Goal: Navigation & Orientation: Find specific page/section

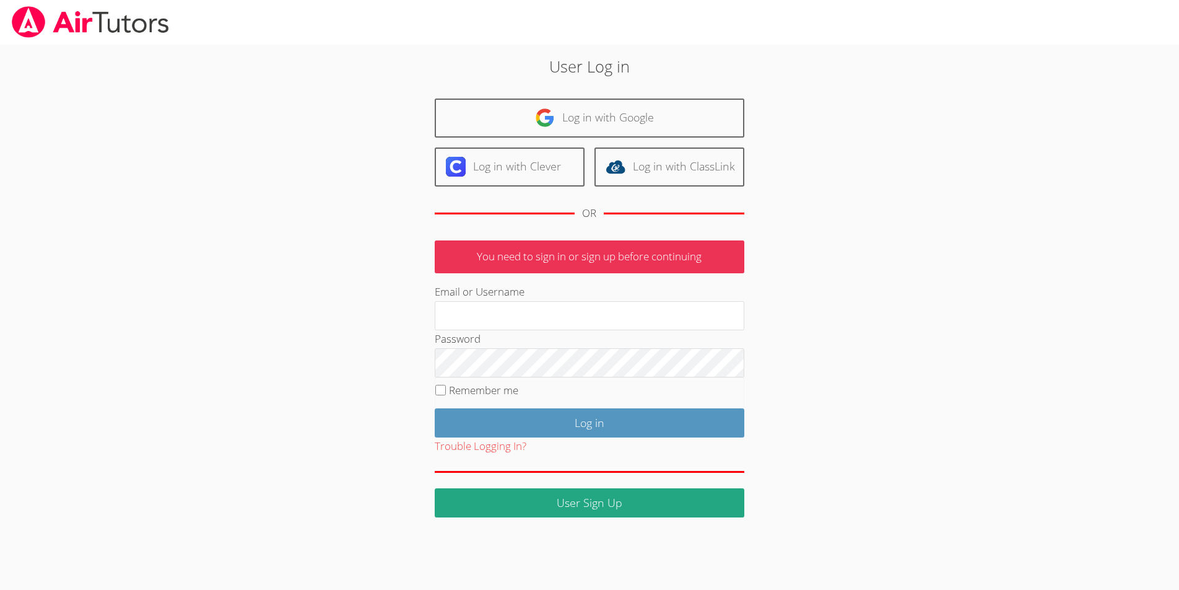
type input "johnsimmstutoring@gmail.com"
click at [474, 392] on label "Remember me" at bounding box center [483, 390] width 69 height 14
click at [446, 392] on input "Remember me" at bounding box center [440, 390] width 11 height 11
checkbox input "true"
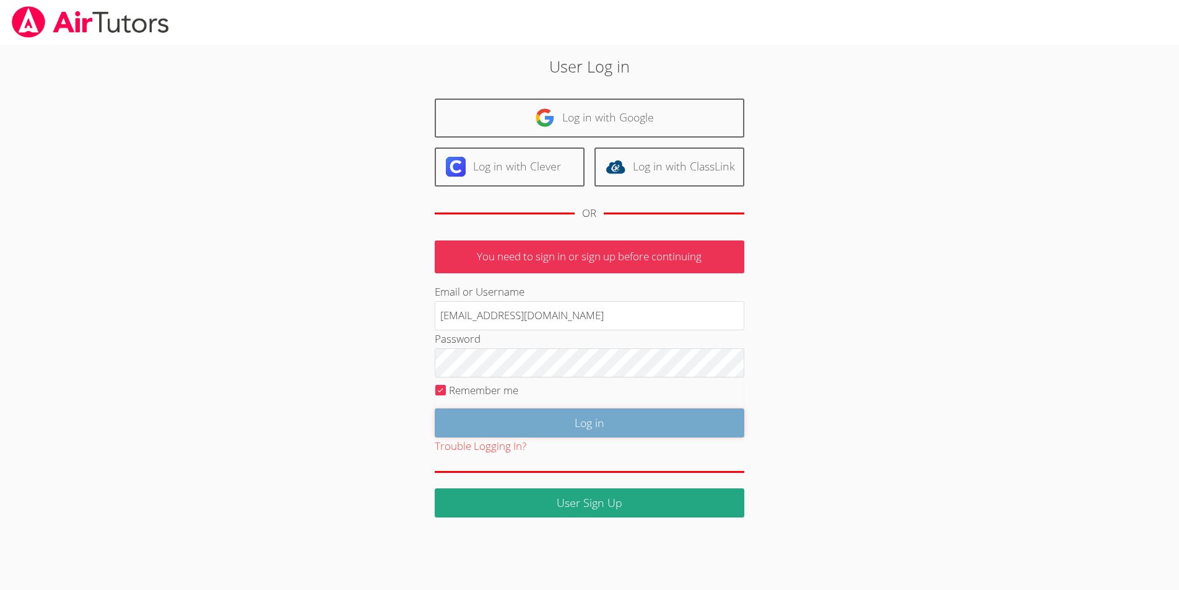
click at [493, 421] on input "Log in" at bounding box center [590, 422] width 310 height 29
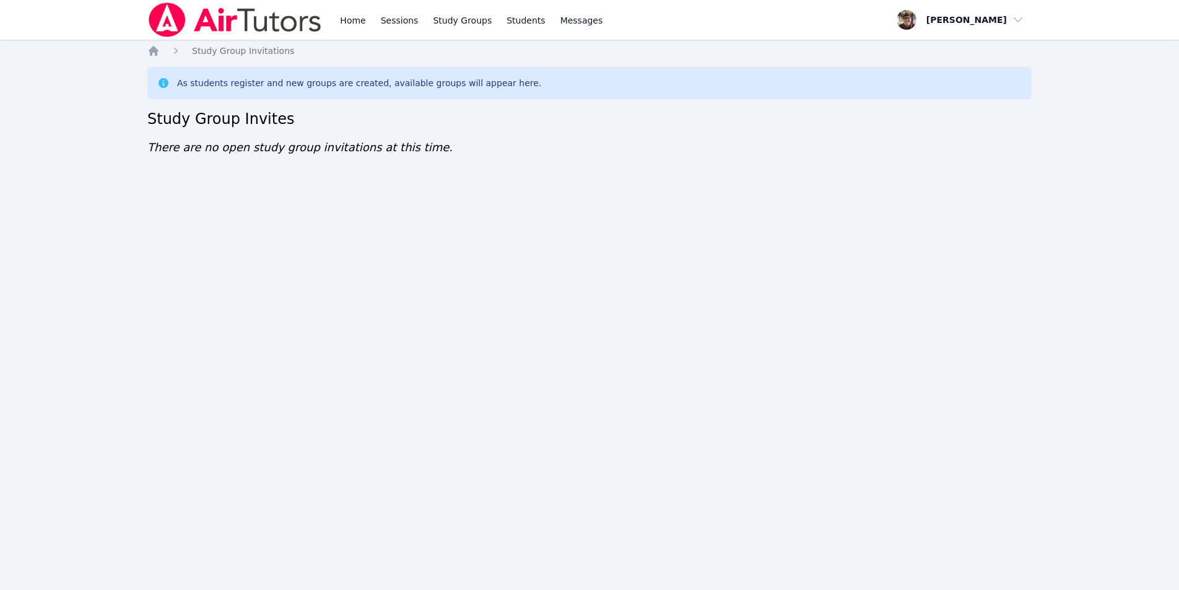
click at [255, 20] on img at bounding box center [234, 19] width 175 height 35
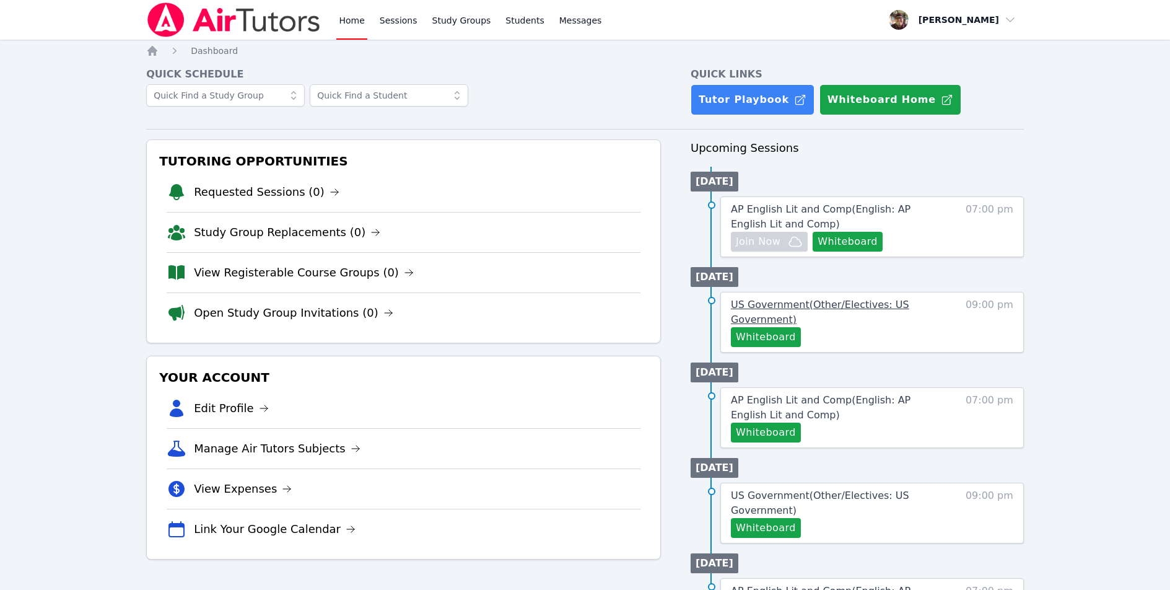
click at [788, 303] on span "US Government ( Other/Electives: US Government )" at bounding box center [820, 312] width 178 height 27
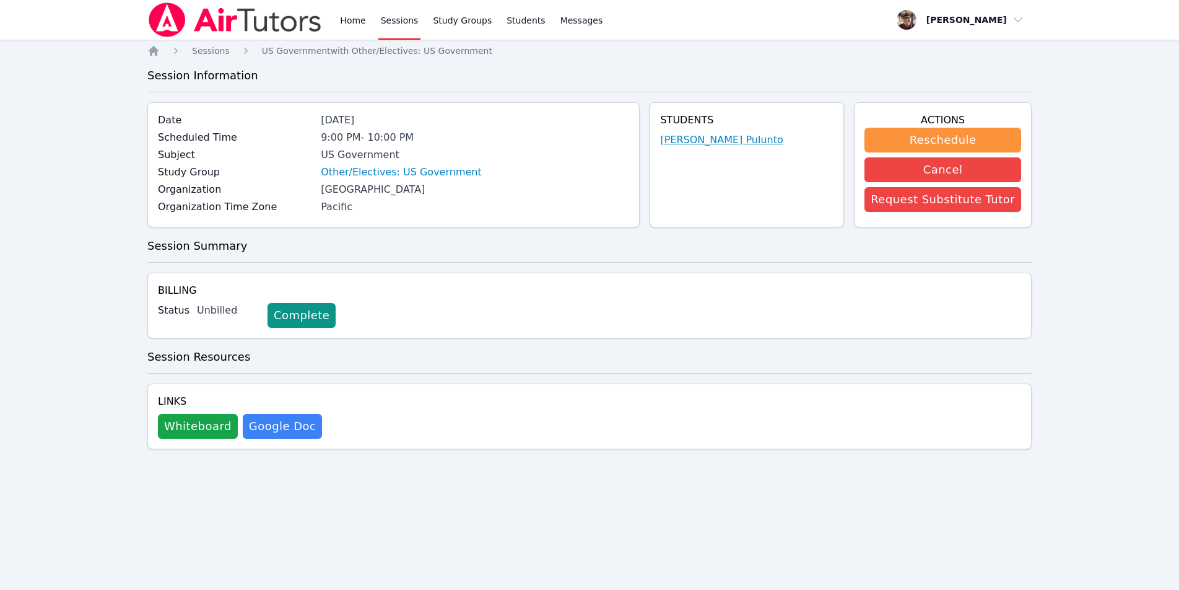
click at [710, 141] on link "[PERSON_NAME] Pulunto" at bounding box center [721, 140] width 123 height 15
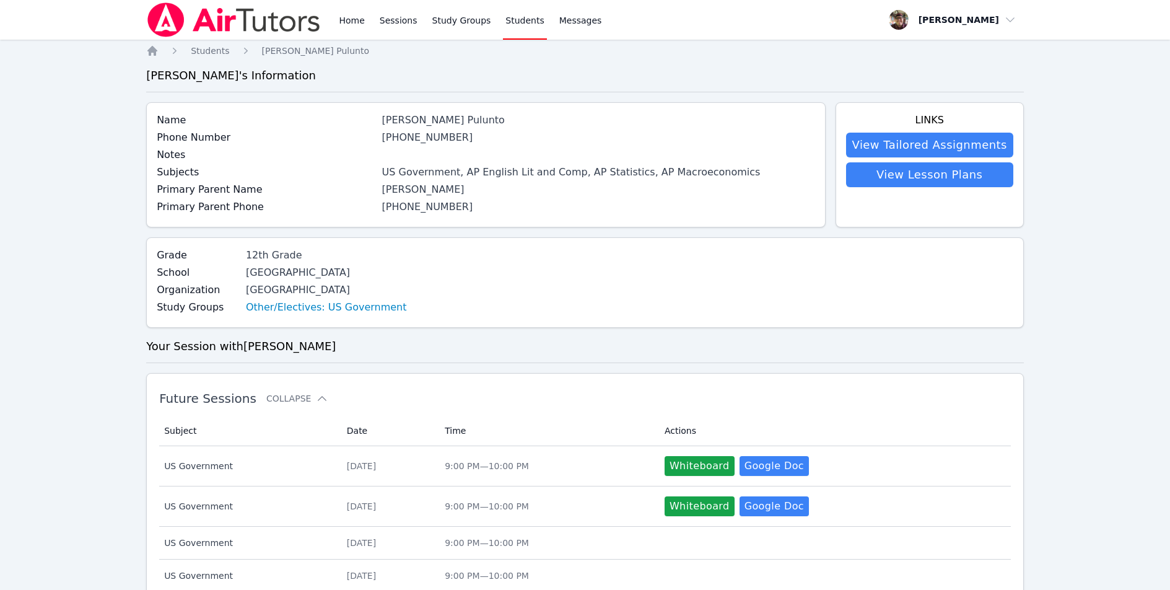
click at [247, 24] on img at bounding box center [233, 19] width 175 height 35
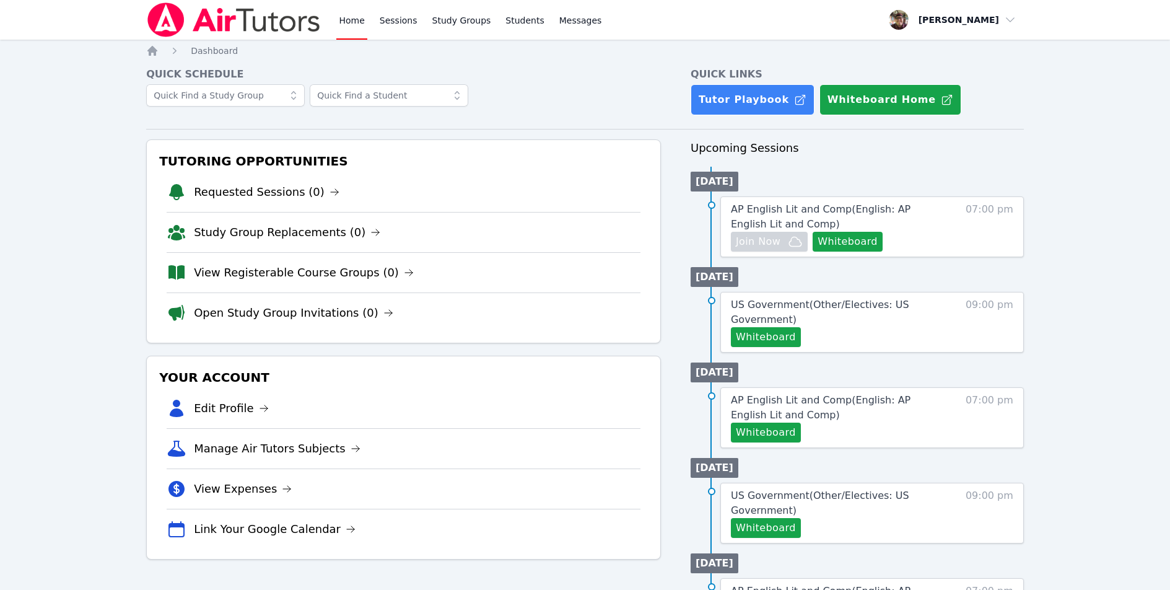
click at [245, 20] on img at bounding box center [233, 19] width 175 height 35
click at [468, 470] on li "View Expenses" at bounding box center [404, 488] width 474 height 40
